Goal: Task Accomplishment & Management: Use online tool/utility

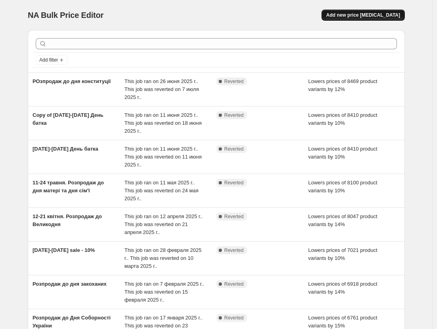
click at [367, 15] on span "Add new price change job" at bounding box center [363, 15] width 74 height 6
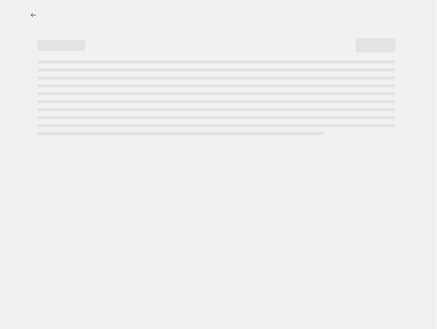
select select "percentage"
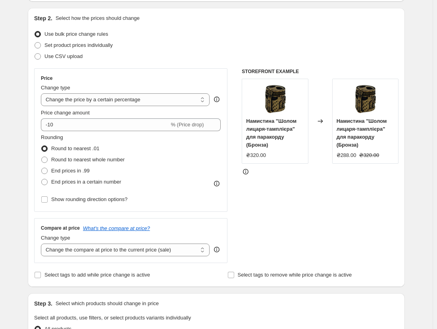
scroll to position [73, 0]
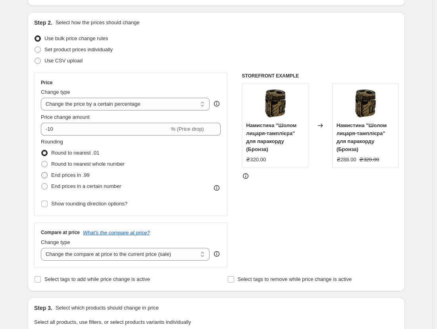
click at [44, 177] on span at bounding box center [44, 175] width 6 height 6
click at [42, 172] on input "End prices in .99" at bounding box center [41, 172] width 0 height 0
radio input "true"
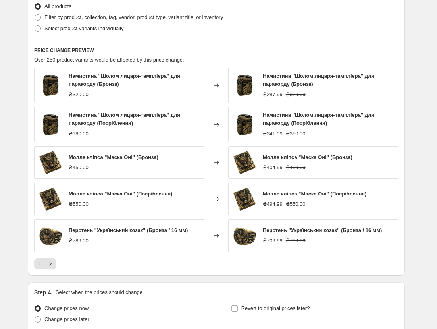
scroll to position [470, 0]
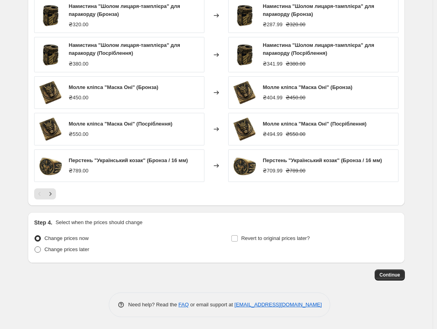
click at [54, 249] on span "Change prices later" at bounding box center [66, 249] width 45 height 6
click at [35, 246] on input "Change prices later" at bounding box center [35, 246] width 0 height 0
radio input "true"
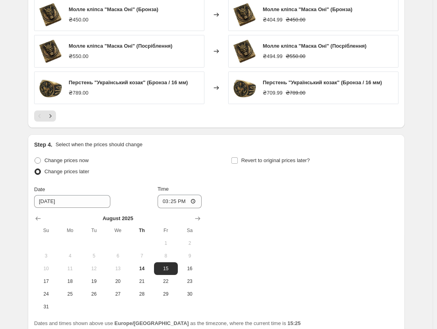
scroll to position [589, 0]
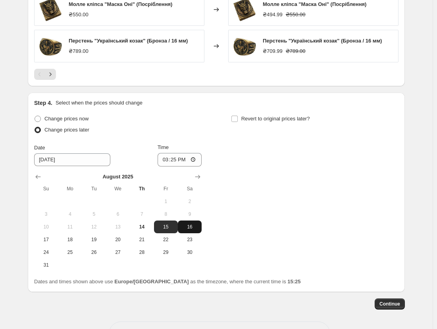
click at [195, 229] on span "16" at bounding box center [189, 226] width 17 height 6
type input "8/16/2025"
click at [235, 117] on input "Revert to original prices later?" at bounding box center [234, 119] width 6 height 6
checkbox input "true"
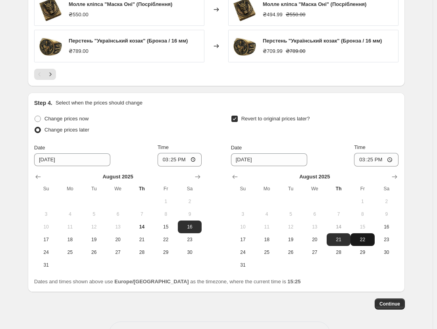
click at [368, 239] on span "22" at bounding box center [362, 239] width 17 height 6
type input "8/22/2025"
click at [394, 306] on span "Continue" at bounding box center [389, 303] width 21 height 6
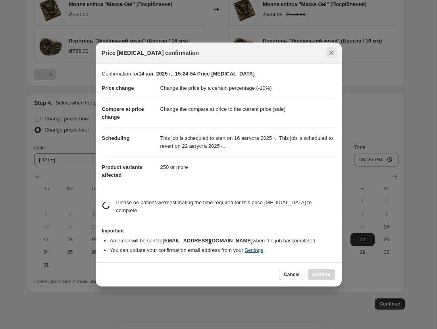
click at [331, 57] on icon "Close" at bounding box center [331, 53] width 8 height 8
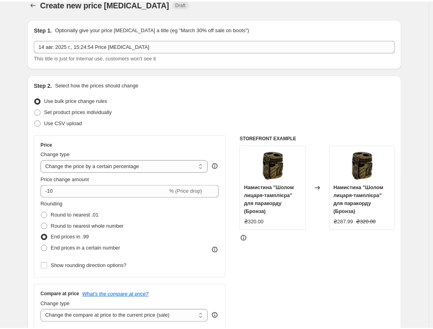
scroll to position [0, 0]
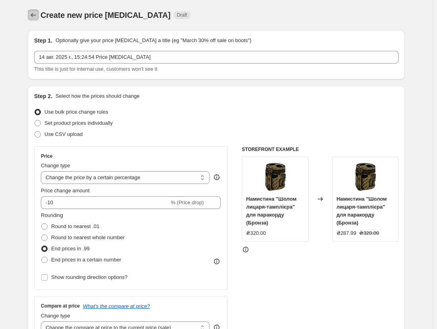
click at [35, 15] on icon "Price change jobs" at bounding box center [33, 15] width 8 height 8
